Goal: Task Accomplishment & Management: Manage account settings

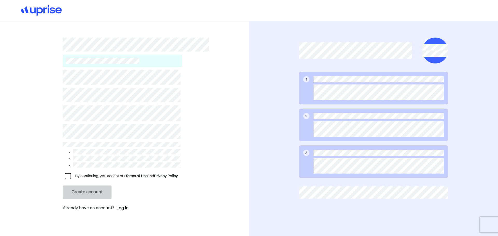
click at [65, 174] on div at bounding box center [68, 176] width 6 height 6
click at [68, 174] on div "L" at bounding box center [68, 176] width 6 height 6
click at [123, 208] on div "Log in" at bounding box center [122, 208] width 12 height 6
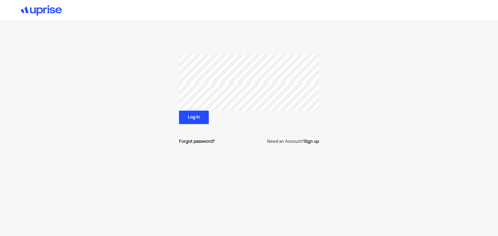
click at [189, 120] on button "Log in" at bounding box center [194, 117] width 30 height 13
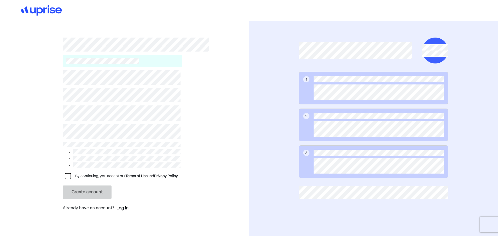
click at [41, 121] on div "By continuing, you accept our Terms of Use and Privacy Policy. Create account A…" at bounding box center [124, 131] width 249 height 220
click at [0, 139] on div "By continuing, you accept our Terms of Use and Privacy Policy. Create account A…" at bounding box center [124, 131] width 249 height 220
click at [222, 164] on div "By continuing, you accept our Terms of Use and Privacy Policy. Create account A…" at bounding box center [124, 131] width 249 height 220
click at [65, 176] on div at bounding box center [68, 176] width 6 height 6
click at [123, 207] on div "Log in" at bounding box center [122, 208] width 12 height 6
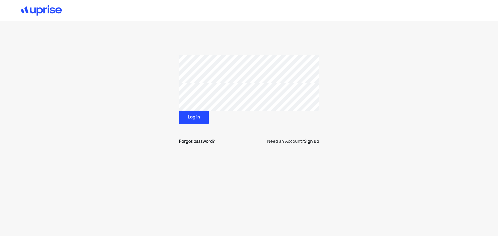
click at [193, 121] on button "Log in" at bounding box center [194, 117] width 30 height 13
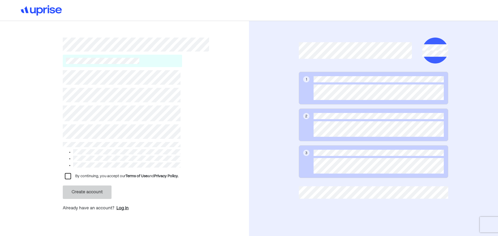
click at [123, 206] on div "Log in" at bounding box center [122, 208] width 12 height 6
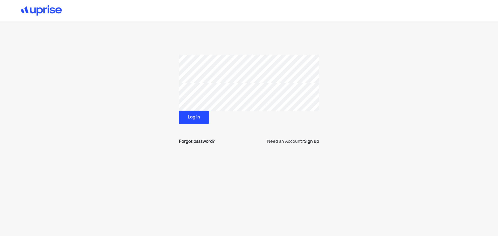
click at [196, 119] on button "Log in" at bounding box center [194, 117] width 30 height 13
